Goal: Task Accomplishment & Management: Manage account settings

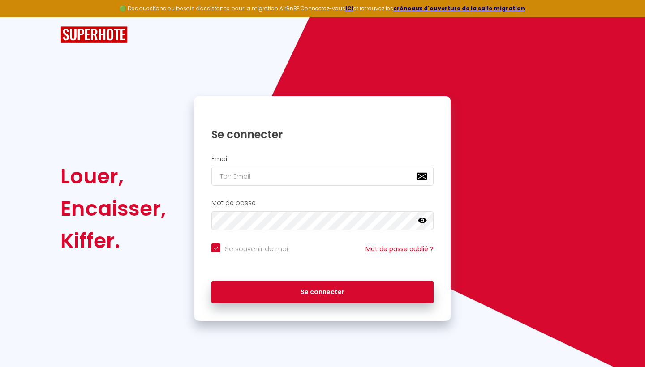
type input "l"
checkbox input "true"
type input "la"
checkbox input "true"
type input "las"
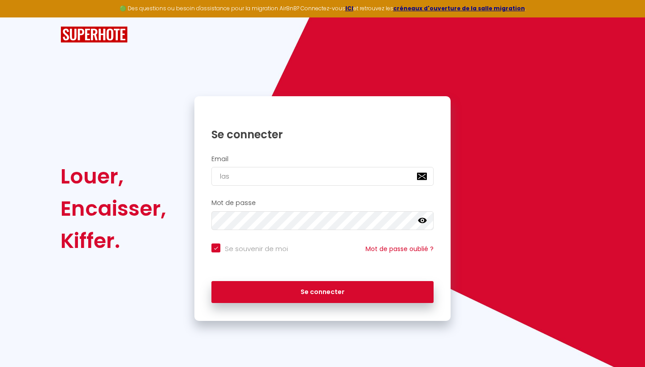
checkbox input "true"
type input "lasd"
checkbox input "true"
type input "lasdu"
checkbox input "true"
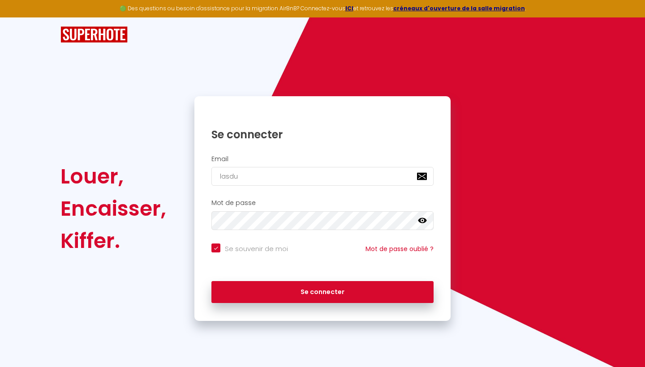
type input "lasdul"
checkbox input "true"
type input "lasdulo"
checkbox input "true"
type input "lasdulog"
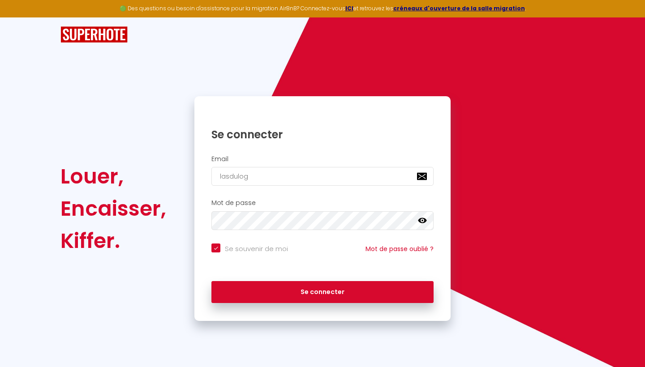
checkbox input "true"
type input "lasdulogi"
checkbox input "true"
type input "lasdulogis"
checkbox input "true"
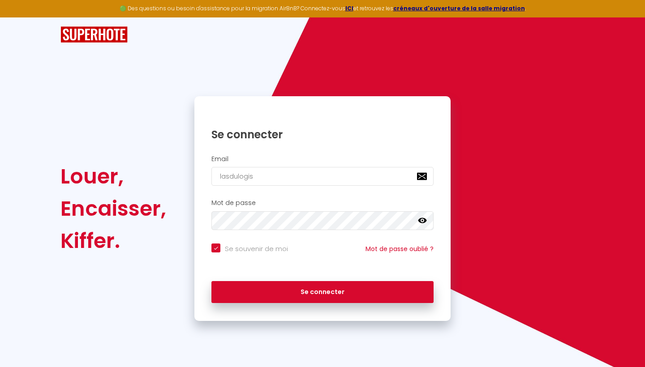
type input "lasdulogis@"
checkbox input "true"
type input "lasdulogis@g"
checkbox input "true"
type input "lasdulogis@gm"
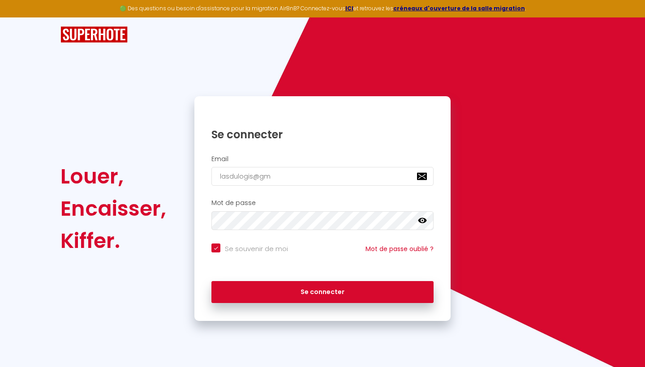
checkbox input "true"
type input "lasdulogis@gma"
checkbox input "true"
type input "lasdulogis@gmai"
checkbox input "true"
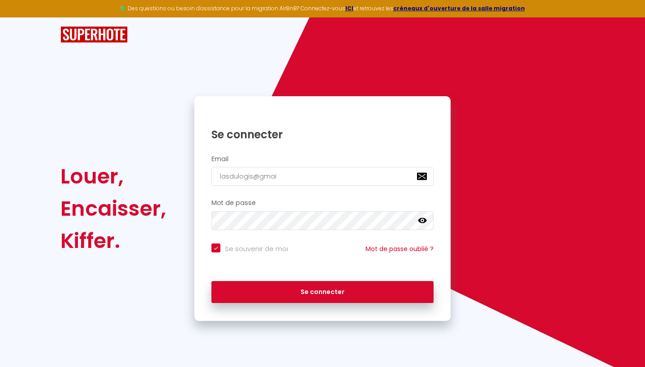
type input "[EMAIL_ADDRESS]"
checkbox input "true"
type input "[EMAIL_ADDRESS]."
checkbox input "true"
type input "lasdulogis@gmail.c"
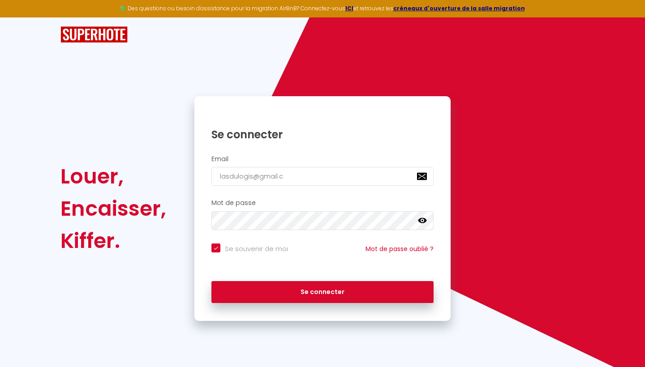
checkbox input "true"
type input "[EMAIL_ADDRESS][DOMAIN_NAME]"
checkbox input "true"
type input "[EMAIL_ADDRESS][DOMAIN_NAME]"
checkbox input "true"
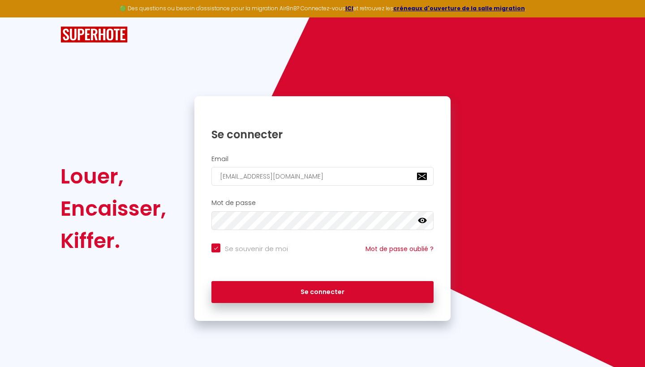
type input "[EMAIL_ADDRESS][DOMAIN_NAME]"
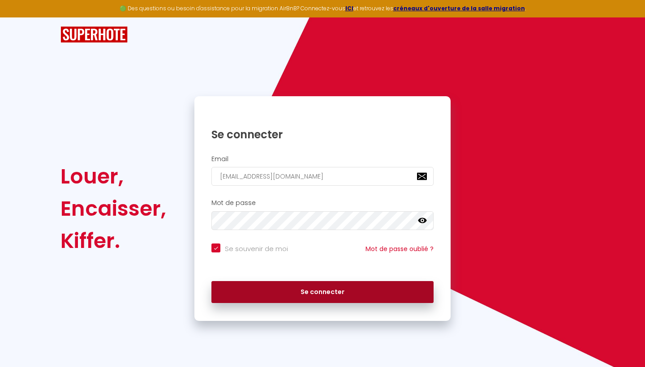
click at [312, 289] on button "Se connecter" at bounding box center [322, 292] width 222 height 22
checkbox input "true"
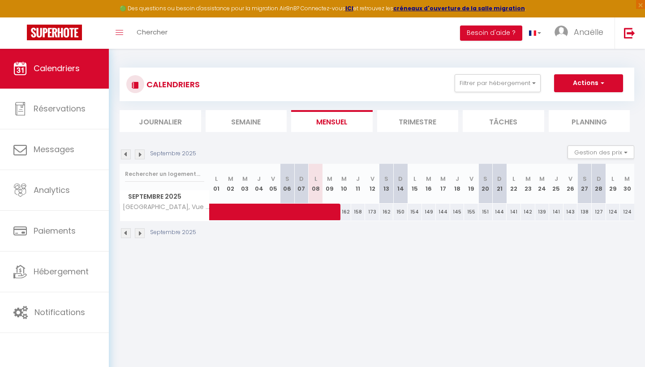
click at [218, 5] on div "🟢 Des questions ou besoin d'assistance pour la migration AirBnB? Connectez-vous…" at bounding box center [322, 8] width 645 height 17
click at [353, 5] on strong "ICI" at bounding box center [349, 8] width 8 height 8
click at [583, 28] on span "Anaëlle" at bounding box center [588, 31] width 30 height 11
click at [580, 37] on link "Anaëlle" at bounding box center [580, 32] width 67 height 31
click at [578, 31] on span "Anaëlle" at bounding box center [588, 31] width 30 height 11
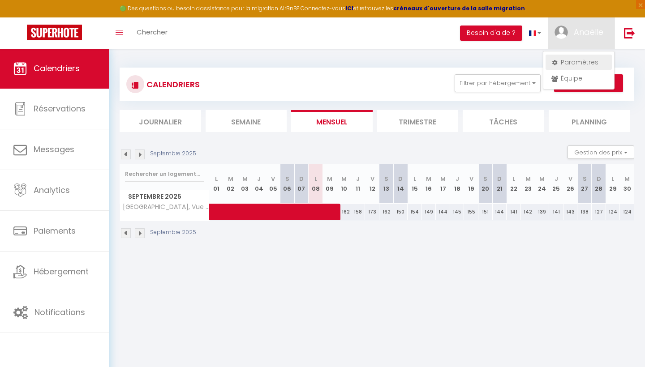
click at [566, 61] on link "Paramètres" at bounding box center [578, 62] width 66 height 15
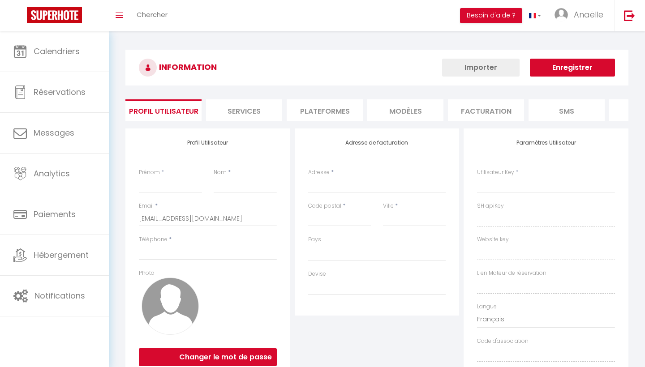
type input "Anaëlle"
type input "Sallot"
type input "0695205270"
type input "[STREET_ADDRESS][PERSON_NAME]"
type input "29850"
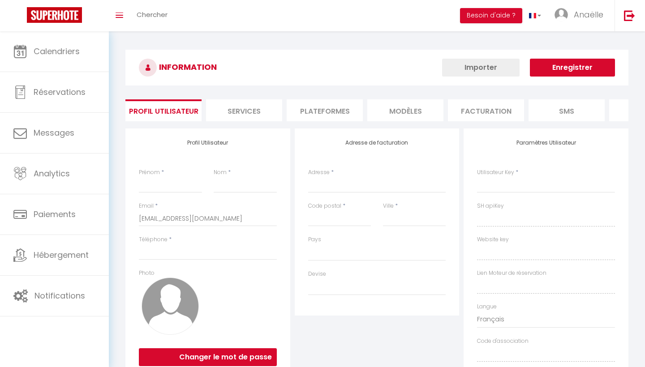
type input "Gouesnou"
type input "sM1U06Fw4JcKqMuL36reP6d0n"
type input "yfxZoeI2U2pEtcnjIHHNX710u"
type input "[URL][DOMAIN_NAME]"
select select "1"
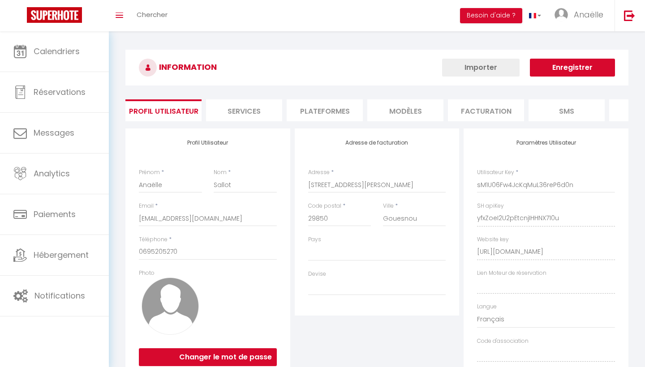
select select "28"
select select "fr"
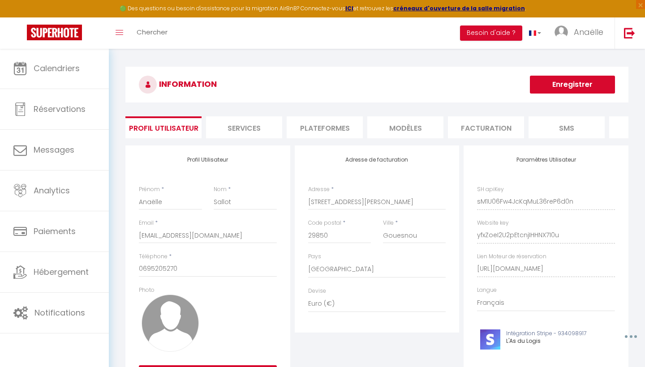
click at [336, 125] on li "Plateformes" at bounding box center [324, 127] width 76 height 22
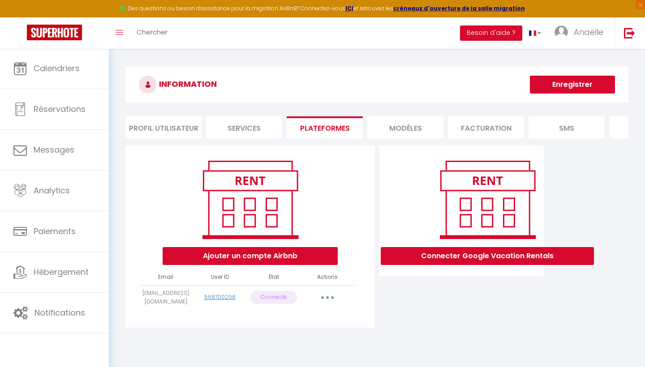
click at [233, 256] on button "Ajouter un compte Airbnb" at bounding box center [249, 256] width 175 height 18
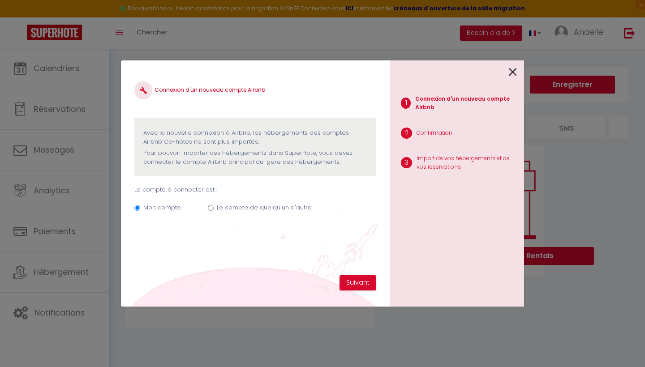
click at [212, 205] on input "Le compte de quelqu'un d'autre" at bounding box center [211, 208] width 6 height 6
radio input "true"
radio input "false"
